Goal: Information Seeking & Learning: Learn about a topic

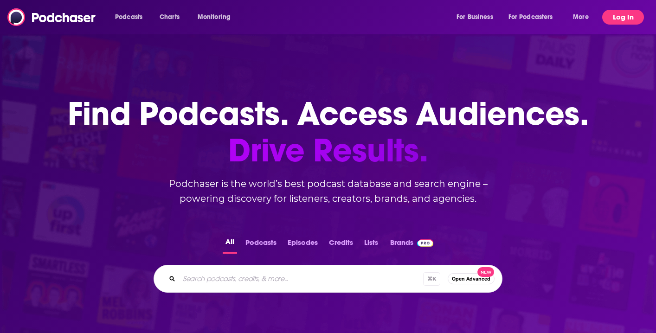
click at [632, 15] on button "Log In" at bounding box center [623, 17] width 42 height 15
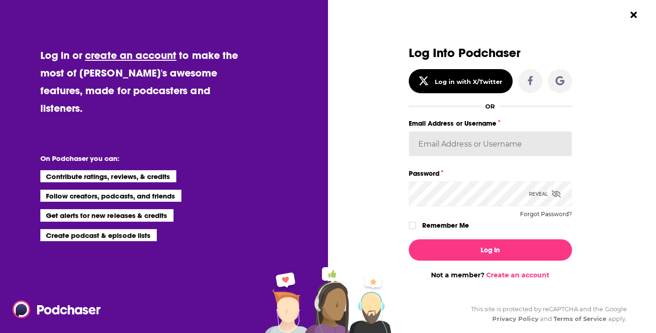
type input "Eberryhill"
click at [456, 145] on input "Eberryhill" at bounding box center [489, 143] width 163 height 25
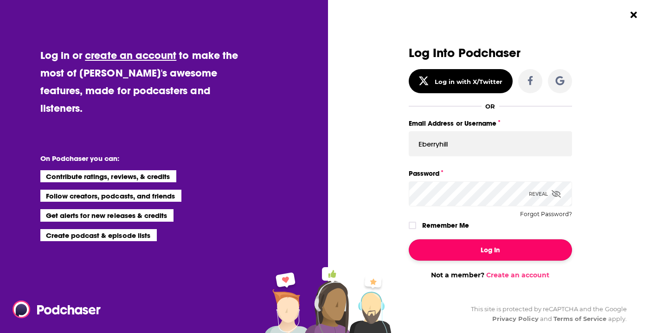
click at [458, 249] on button "Log In" at bounding box center [489, 249] width 163 height 21
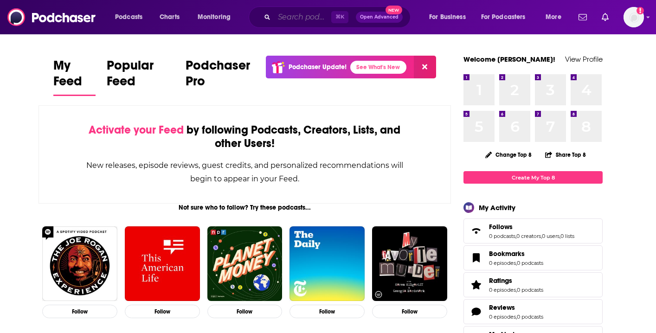
click at [296, 15] on input "Search podcasts, credits, & more..." at bounding box center [302, 17] width 57 height 15
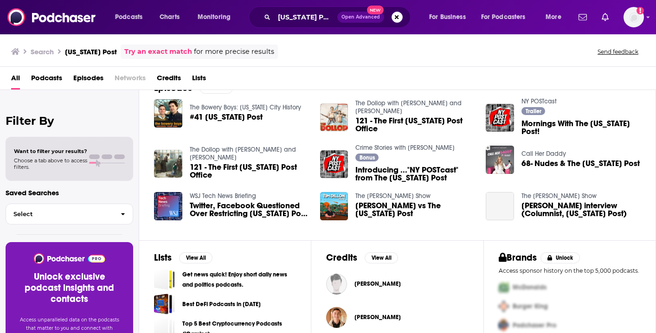
scroll to position [151, 0]
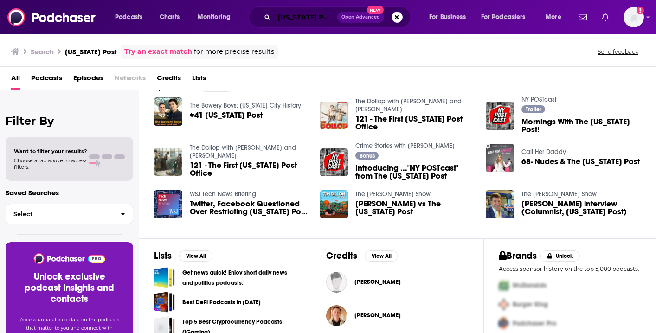
click at [302, 20] on input "[US_STATE] Post" at bounding box center [305, 17] width 63 height 15
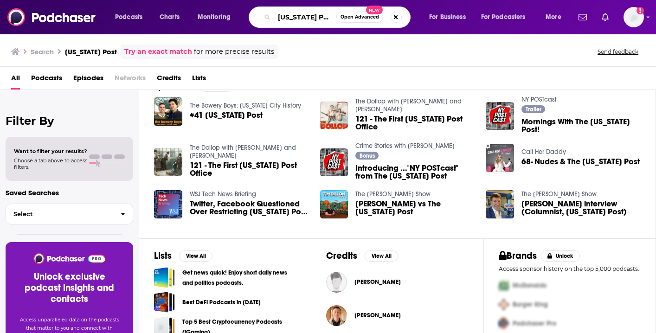
click at [302, 20] on input "[US_STATE] Post" at bounding box center [305, 17] width 62 height 15
type input "pod force one"
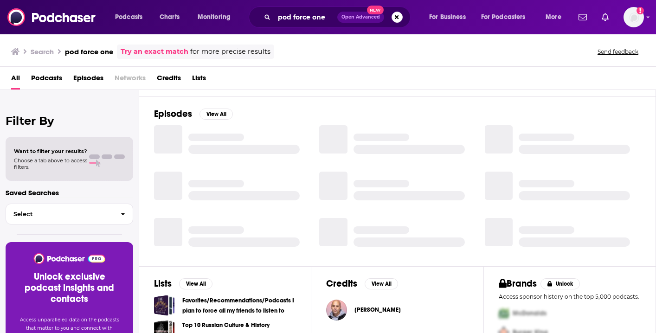
scroll to position [151, 0]
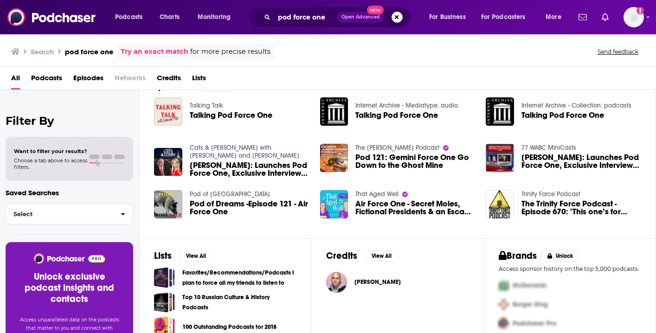
click at [51, 78] on span "Podcasts" at bounding box center [46, 79] width 31 height 19
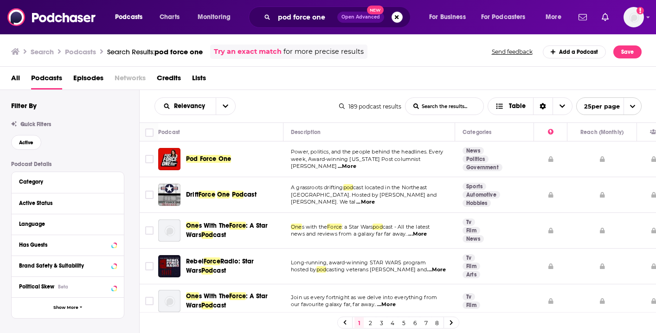
click at [215, 159] on span "Pod Force One" at bounding box center [208, 159] width 45 height 8
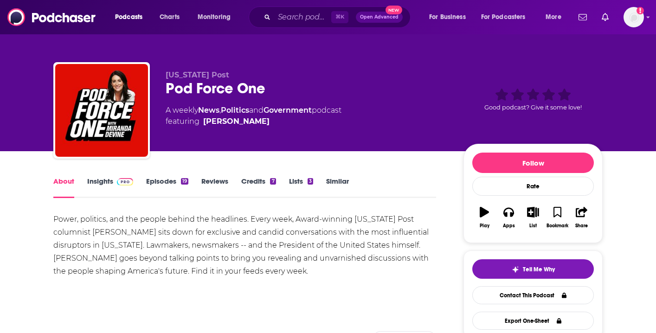
click at [178, 89] on div "Pod Force One" at bounding box center [307, 88] width 283 height 18
drag, startPoint x: 178, startPoint y: 89, endPoint x: 254, endPoint y: 88, distance: 75.6
click at [254, 88] on div "Pod Force One" at bounding box center [307, 88] width 283 height 18
copy h1 "Pod Force One"
click at [321, 150] on div "[US_STATE] Post Pod Force One A weekly News , Politics and Government podcast f…" at bounding box center [384, 111] width 437 height 83
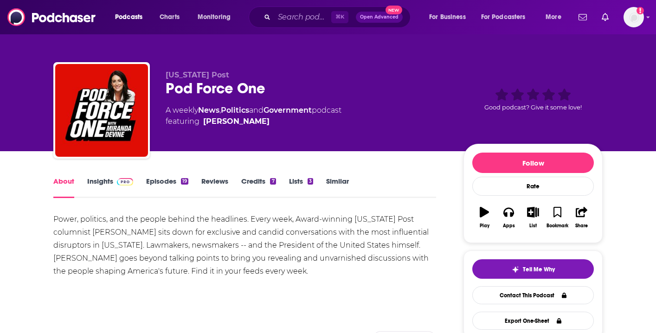
click at [96, 186] on link "Insights" at bounding box center [110, 187] width 46 height 21
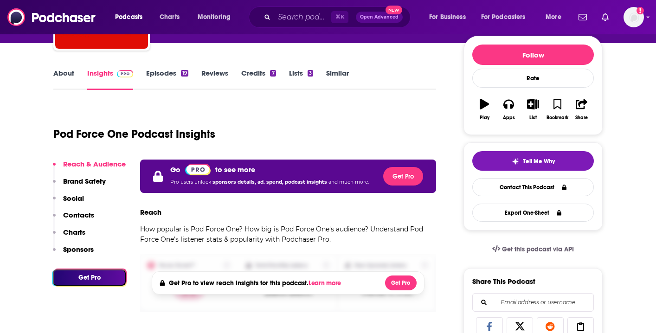
scroll to position [109, 0]
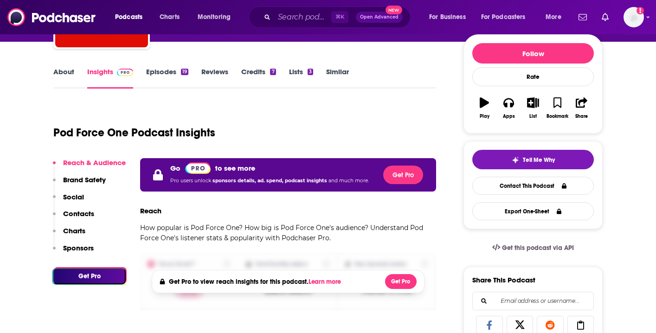
click at [179, 71] on link "Episodes 19" at bounding box center [167, 77] width 42 height 21
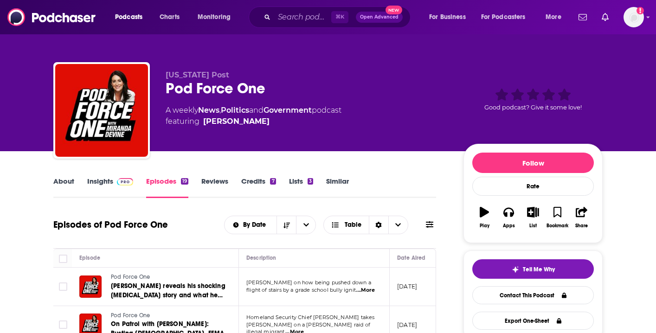
click at [214, 183] on link "Reviews" at bounding box center [214, 187] width 27 height 21
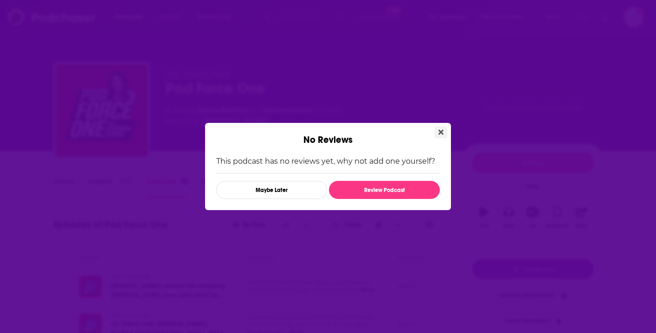
click at [440, 130] on icon "Close" at bounding box center [440, 131] width 5 height 7
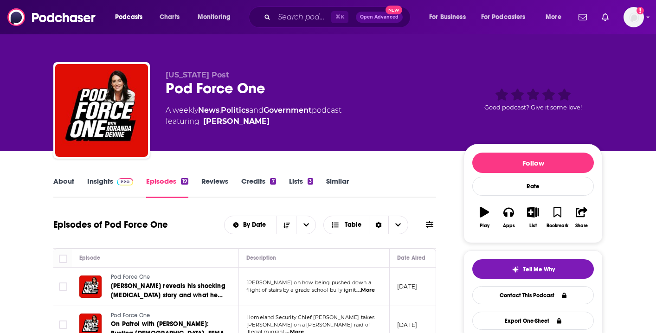
click at [259, 183] on link "Credits 7" at bounding box center [258, 187] width 34 height 21
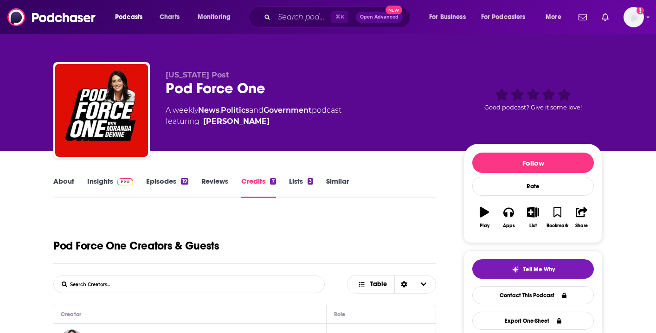
click at [296, 180] on link "Lists 3" at bounding box center [301, 187] width 24 height 21
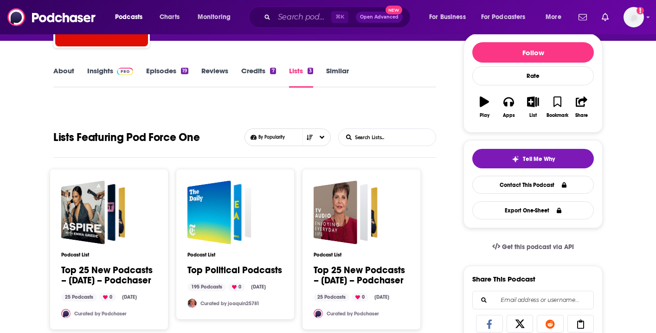
scroll to position [120, 0]
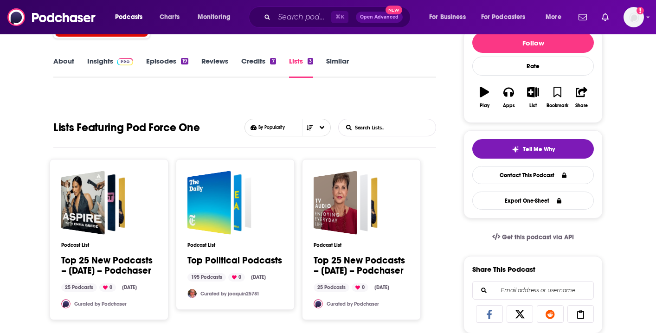
click at [331, 62] on link "Similar" at bounding box center [337, 67] width 23 height 21
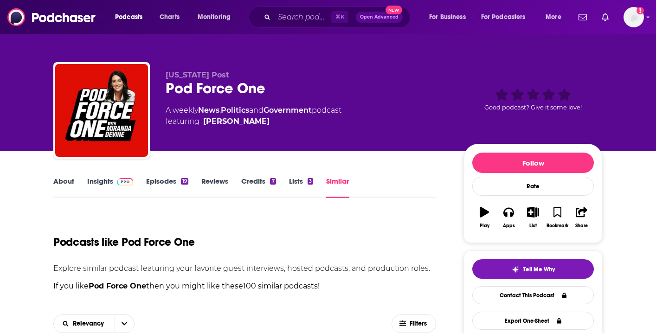
click at [65, 184] on link "About" at bounding box center [63, 187] width 21 height 21
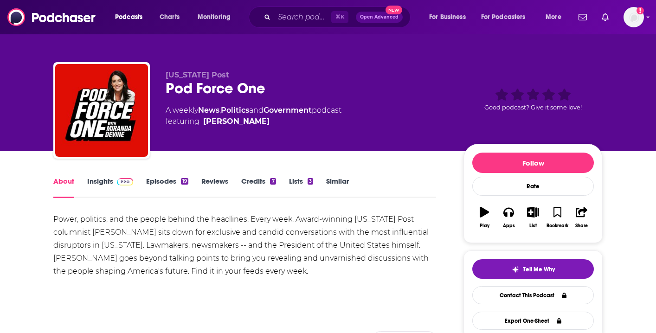
click at [336, 178] on link "Similar" at bounding box center [337, 187] width 23 height 21
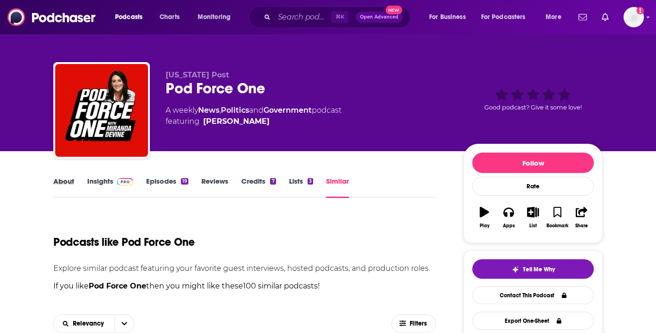
click at [82, 190] on div "About" at bounding box center [70, 187] width 34 height 21
click at [72, 184] on link "About" at bounding box center [63, 187] width 21 height 21
